Goal: Information Seeking & Learning: Check status

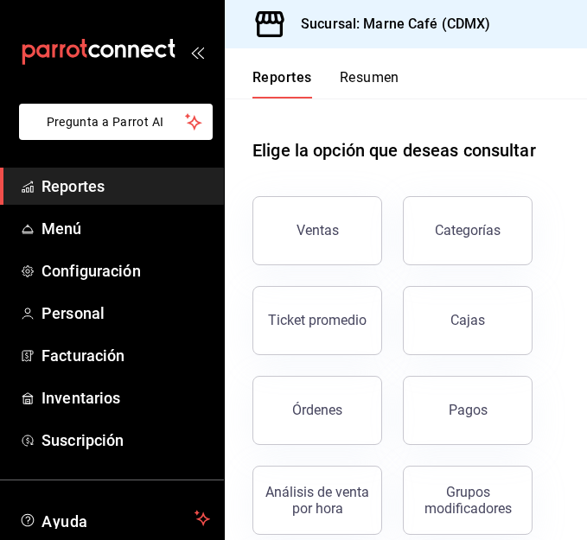
drag, startPoint x: 0, startPoint y: 0, endPoint x: 83, endPoint y: 184, distance: 201.9
click at [83, 184] on span "Reportes" at bounding box center [125, 186] width 168 height 23
click at [79, 176] on span "Reportes" at bounding box center [125, 186] width 168 height 23
click at [90, 188] on span "Reportes" at bounding box center [125, 186] width 168 height 23
click at [451, 411] on div "Pagos" at bounding box center [467, 410] width 39 height 16
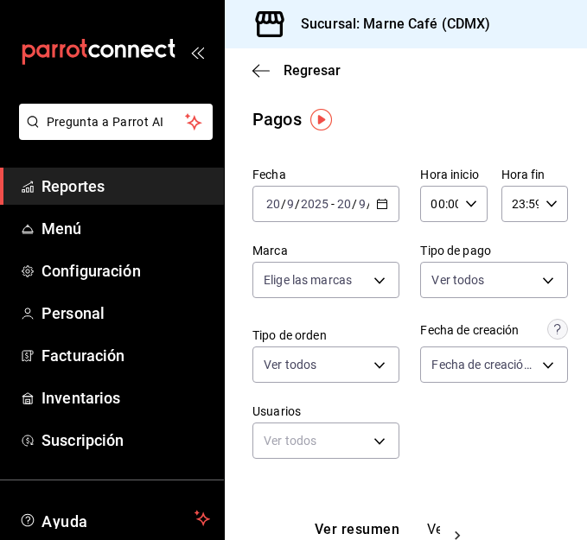
click at [376, 203] on icon "button" at bounding box center [382, 204] width 12 height 12
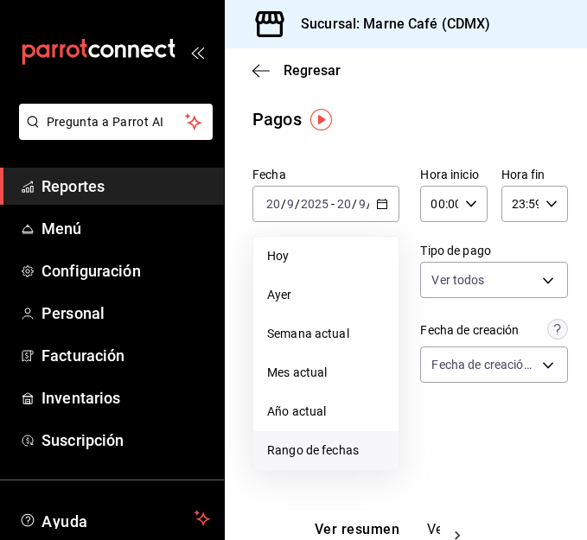
click at [352, 439] on li "Rango de fechas" at bounding box center [325, 450] width 145 height 39
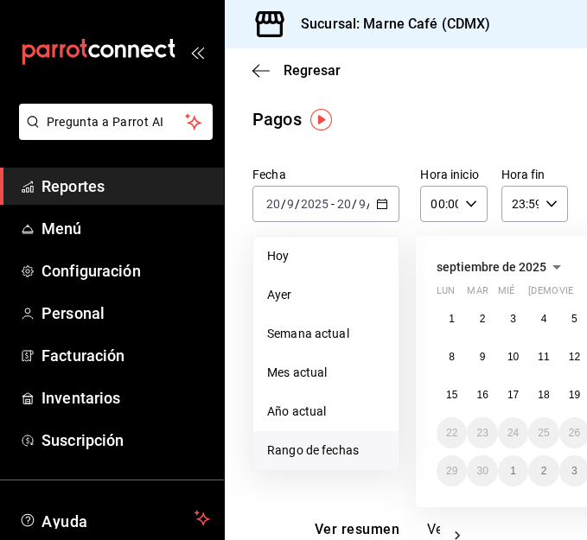
scroll to position [0, 144]
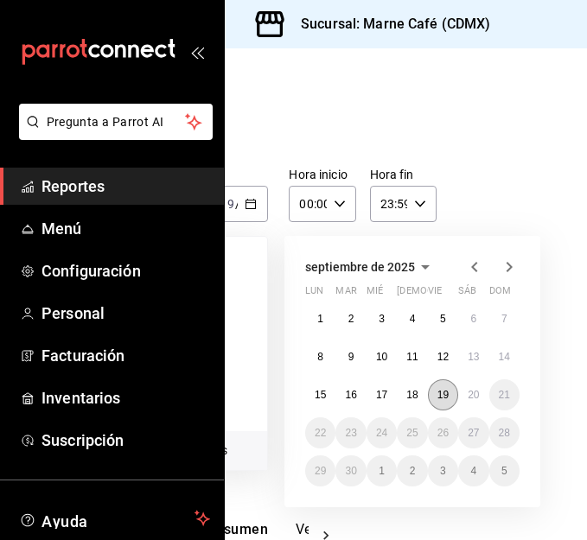
click at [437, 390] on abbr "19" at bounding box center [442, 395] width 11 height 12
click at [458, 390] on button "20" at bounding box center [473, 394] width 30 height 31
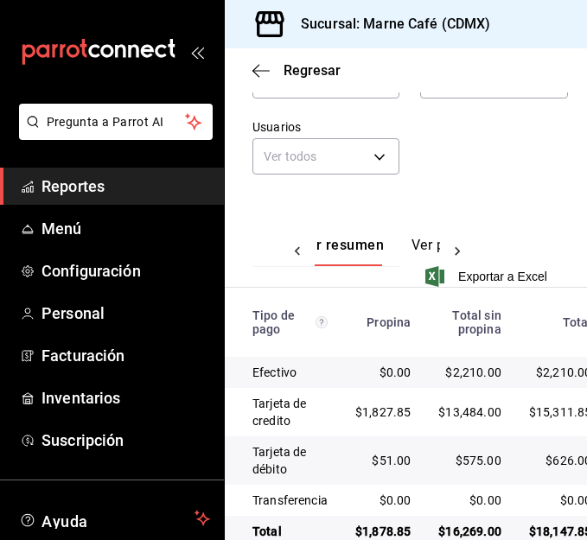
scroll to position [0, 21]
click at [299, 252] on icon at bounding box center [297, 251] width 17 height 17
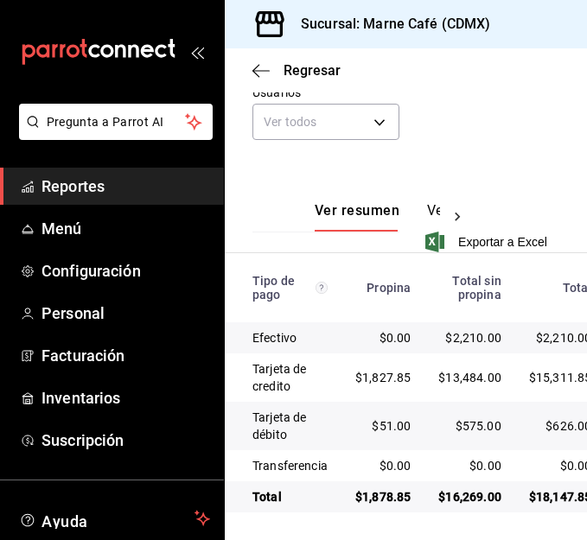
scroll to position [0, 0]
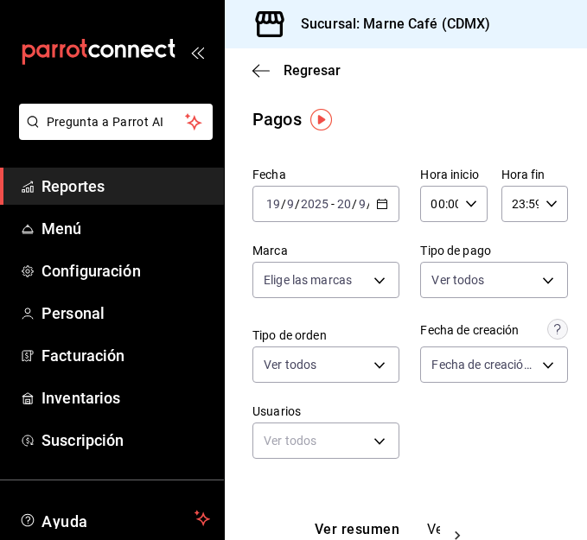
click at [93, 180] on span "Reportes" at bounding box center [125, 186] width 168 height 23
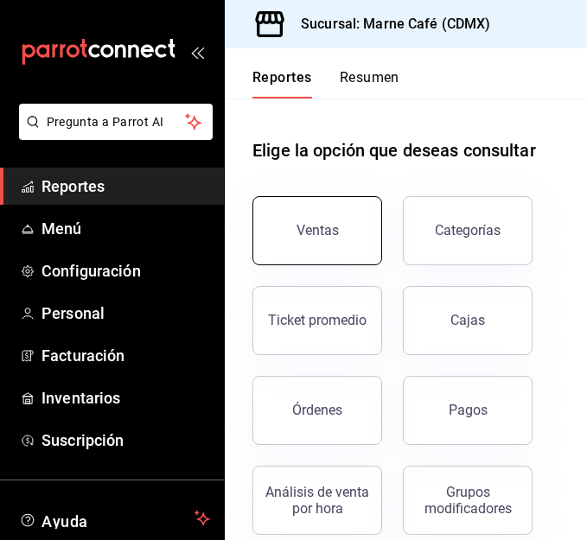
click at [318, 252] on button "Ventas" at bounding box center [317, 230] width 130 height 69
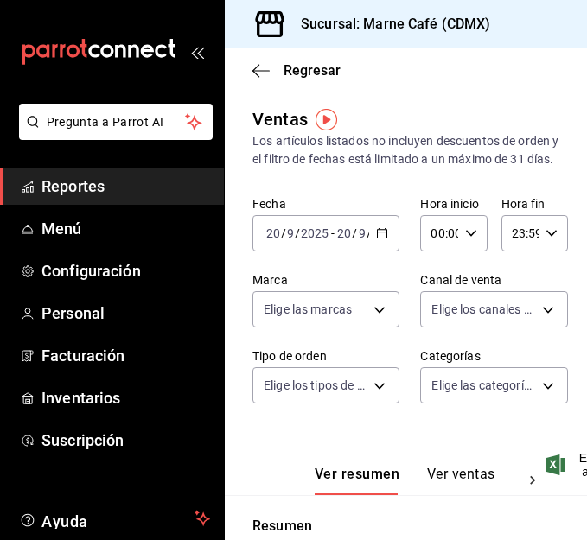
click at [376, 239] on icon "button" at bounding box center [382, 233] width 12 height 12
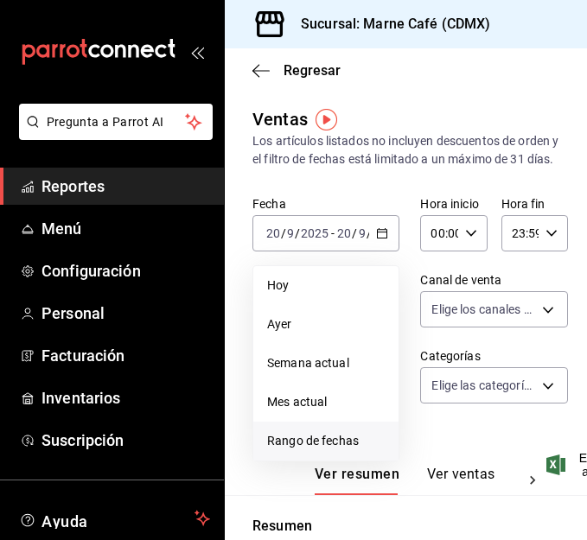
click at [350, 449] on li "Rango de fechas" at bounding box center [325, 441] width 145 height 39
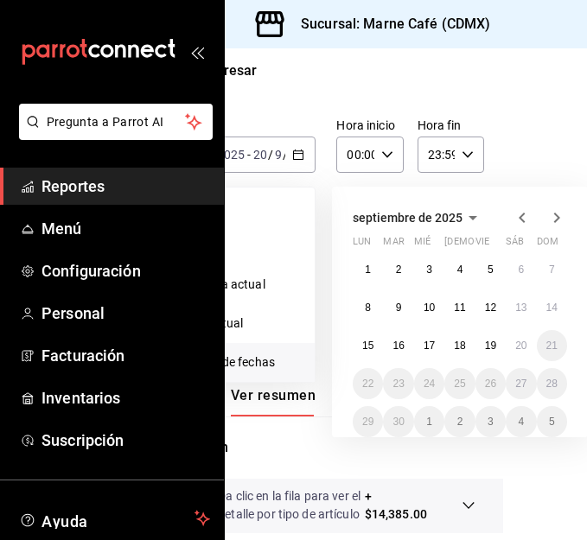
scroll to position [79, 137]
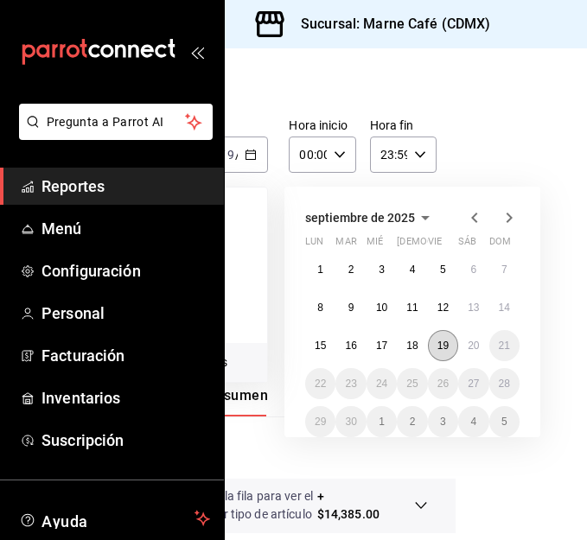
click at [437, 352] on abbr "19" at bounding box center [442, 346] width 11 height 12
click at [460, 361] on button "20" at bounding box center [473, 345] width 30 height 31
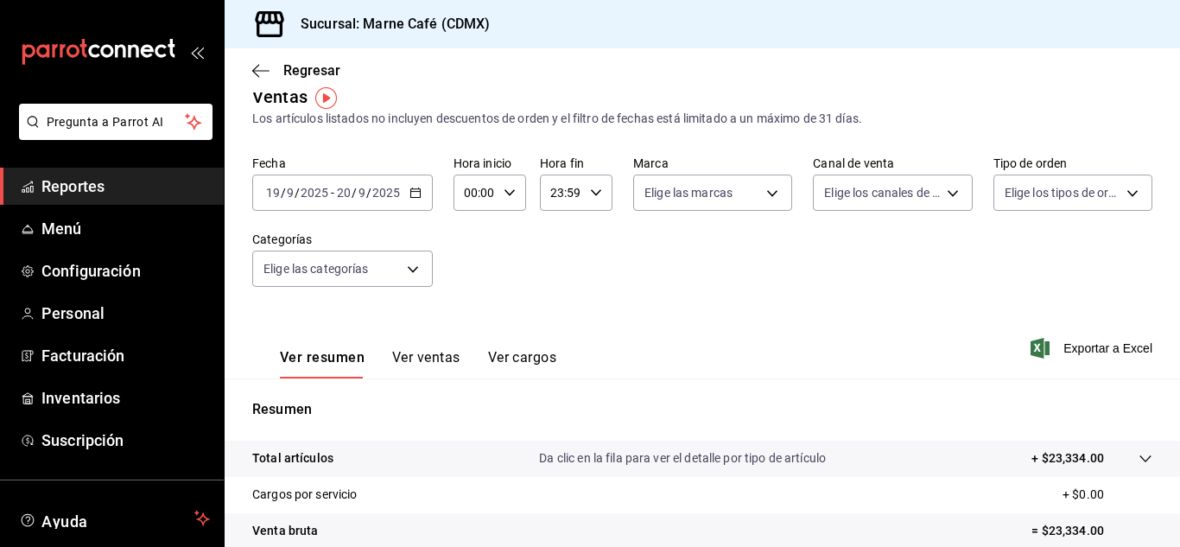
scroll to position [22, 0]
click at [415, 194] on icon "button" at bounding box center [416, 193] width 12 height 12
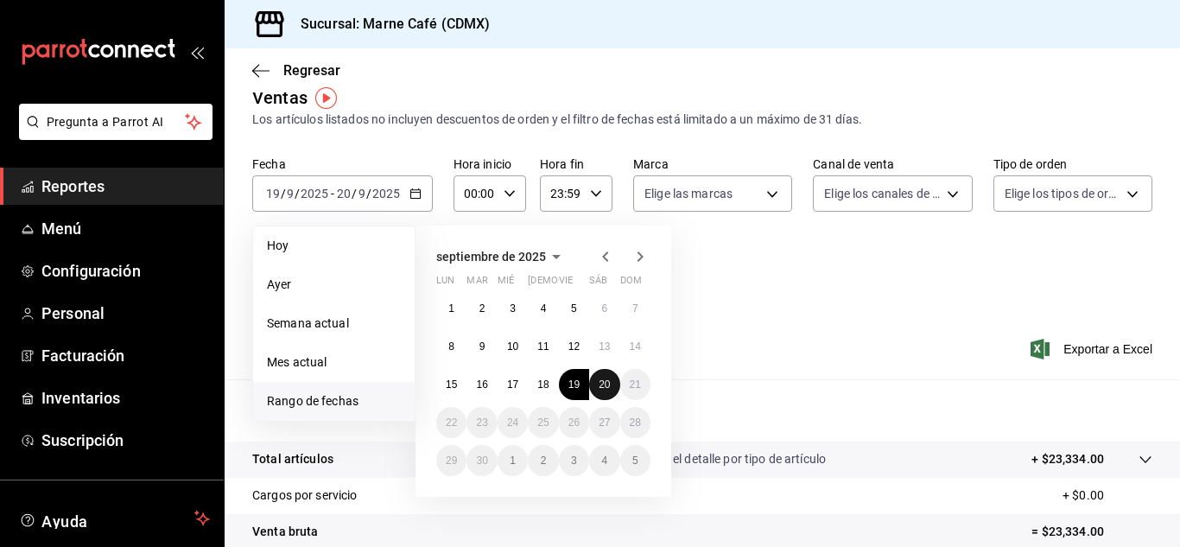
click at [586, 391] on button "20" at bounding box center [604, 384] width 30 height 31
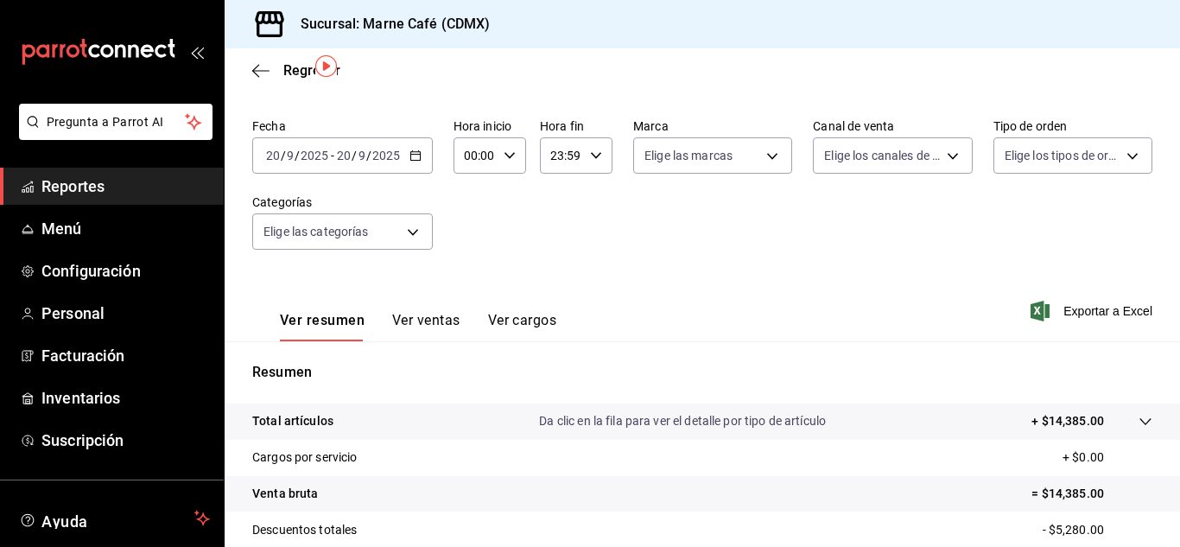
scroll to position [51, 0]
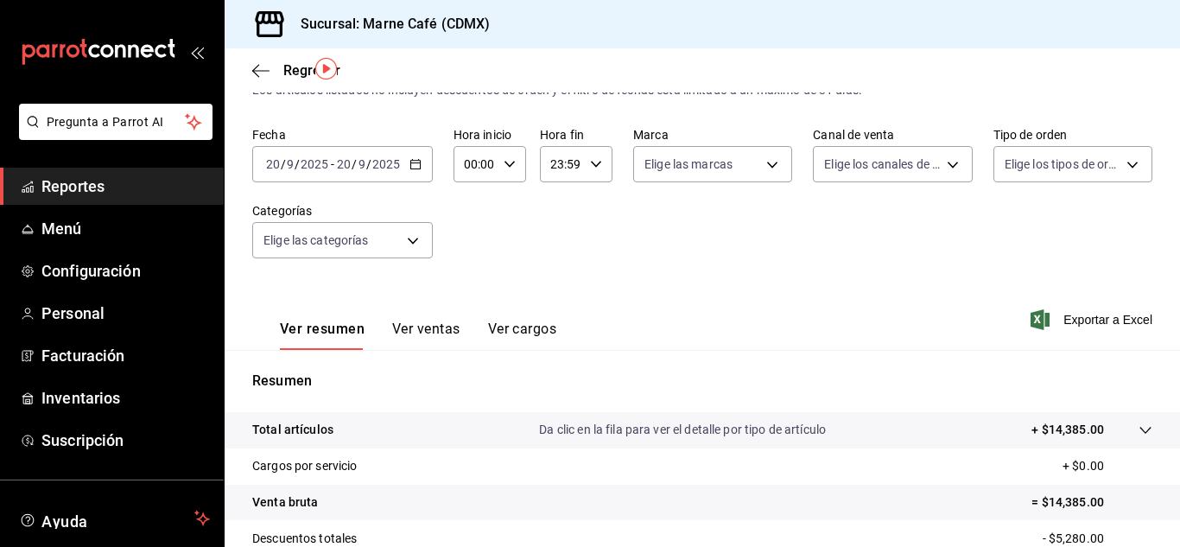
click at [416, 331] on button "Ver ventas" at bounding box center [426, 335] width 68 height 29
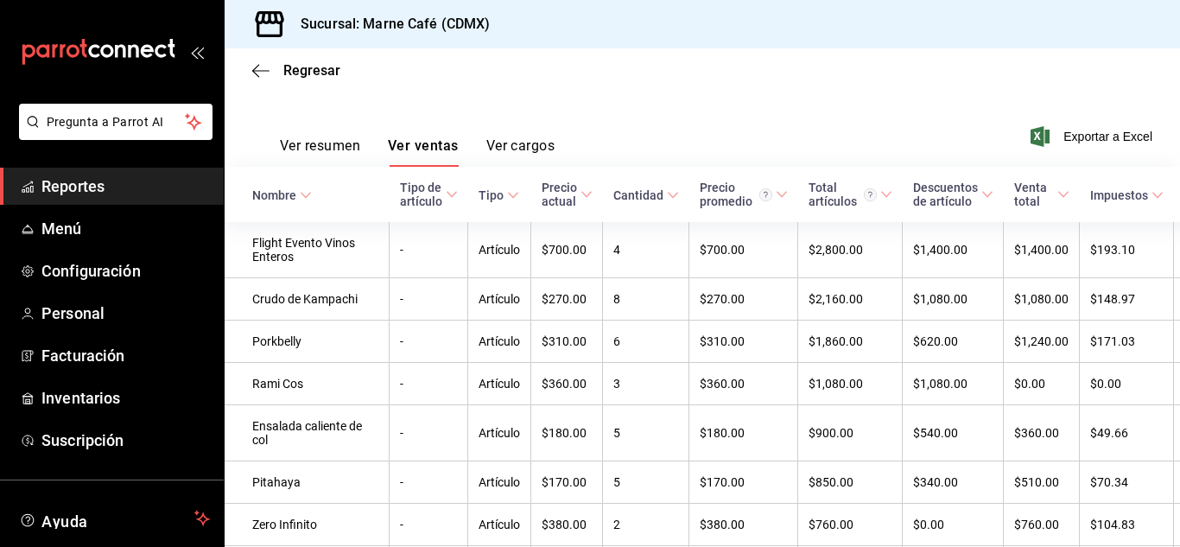
click at [586, 190] on icon at bounding box center [673, 195] width 12 height 12
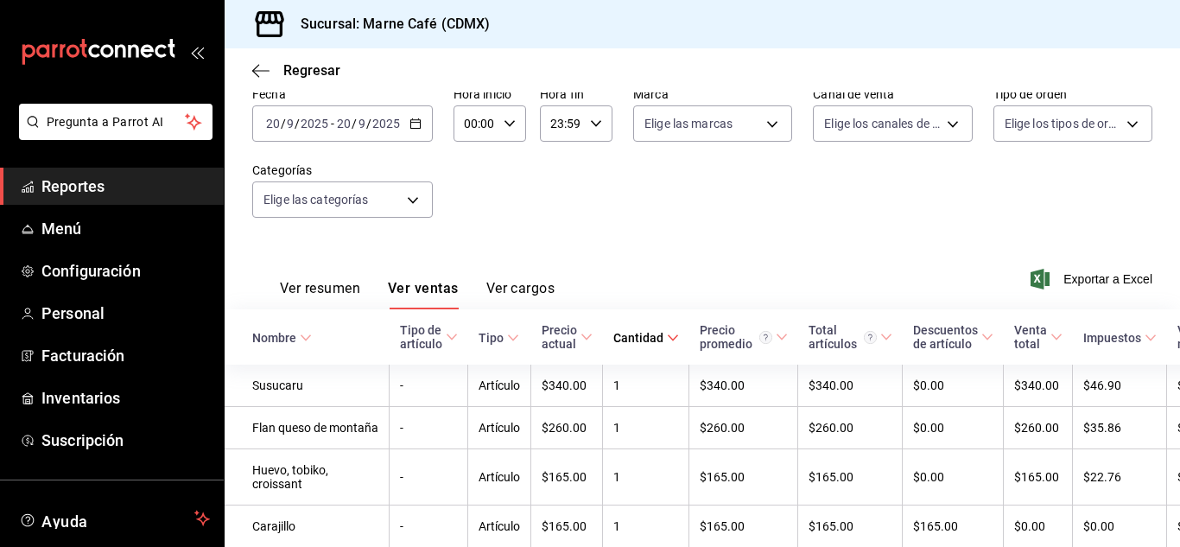
scroll to position [234, 0]
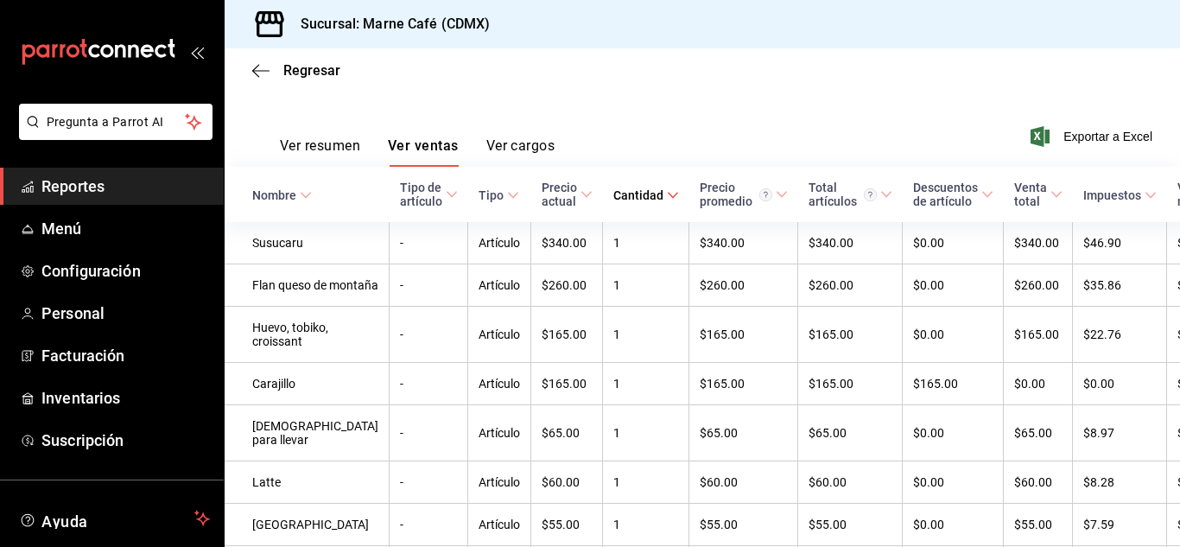
click at [586, 196] on icon at bounding box center [673, 195] width 12 height 12
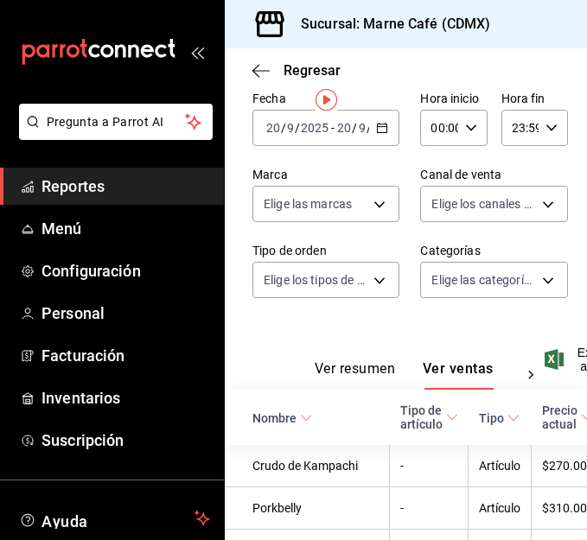
scroll to position [0, 0]
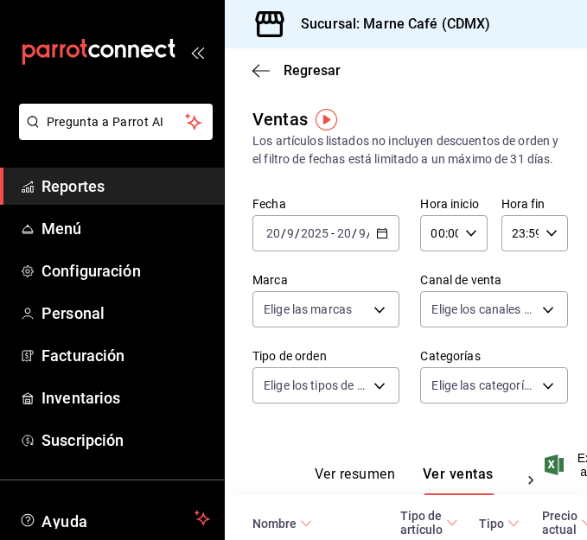
click at [377, 238] on \(Stroke\) "button" at bounding box center [382, 234] width 10 height 10
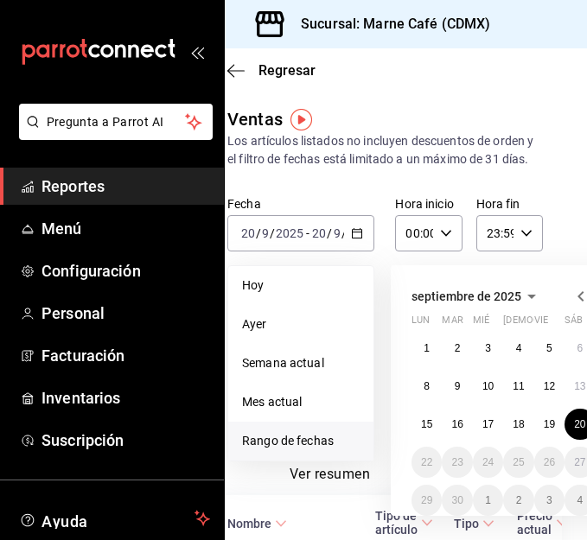
scroll to position [0, 27]
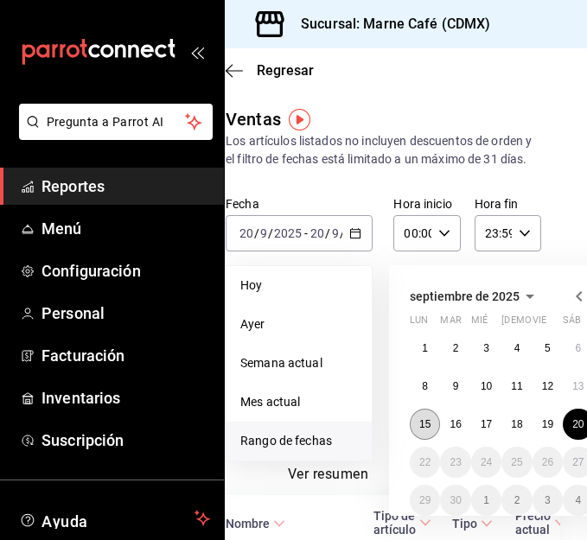
click at [421, 431] on button "15" at bounding box center [425, 424] width 30 height 31
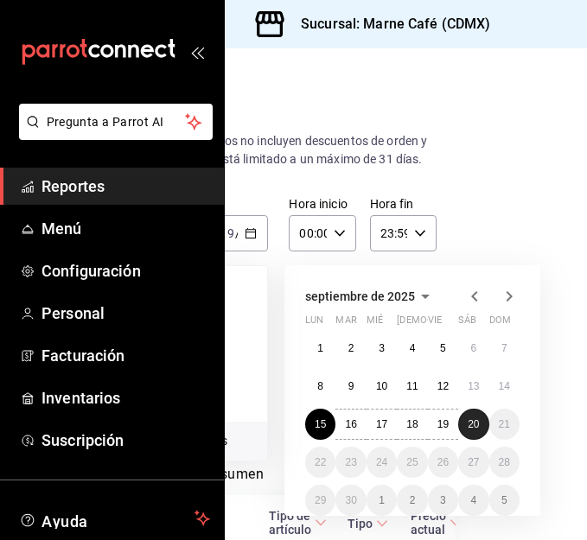
click at [467, 430] on abbr "20" at bounding box center [472, 424] width 11 height 12
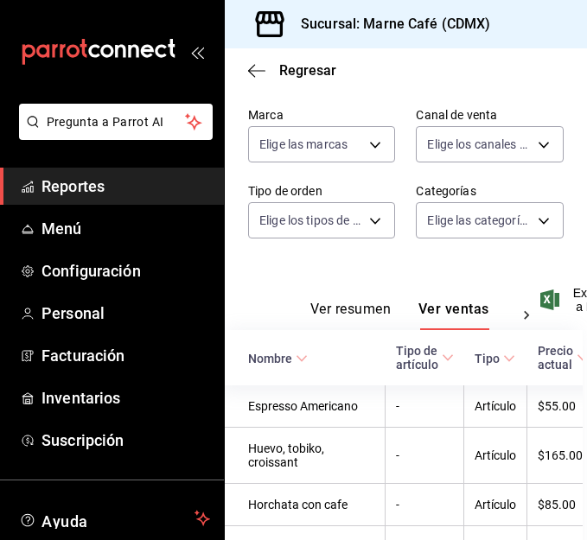
scroll to position [166, 4]
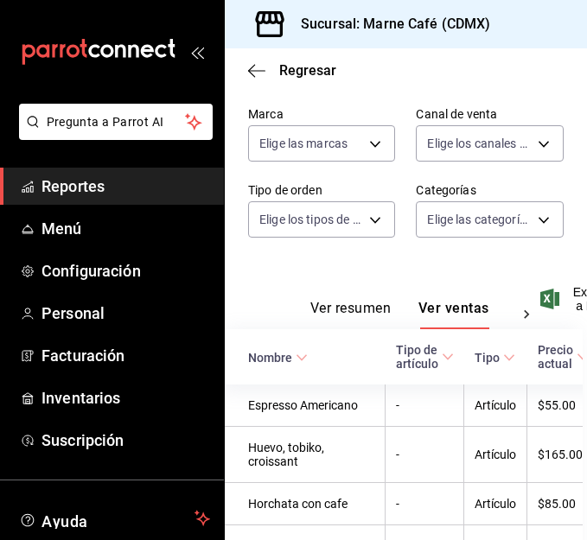
click at [346, 329] on button "Ver resumen" at bounding box center [350, 314] width 80 height 29
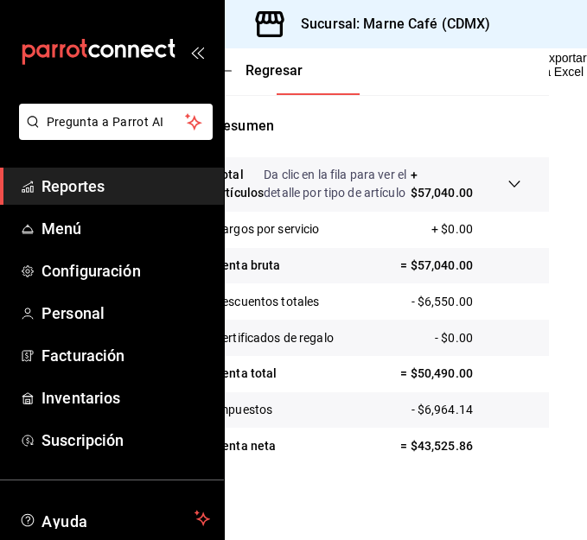
scroll to position [449, 0]
